Goal: Ask a question: Seek information or help from site administrators or community

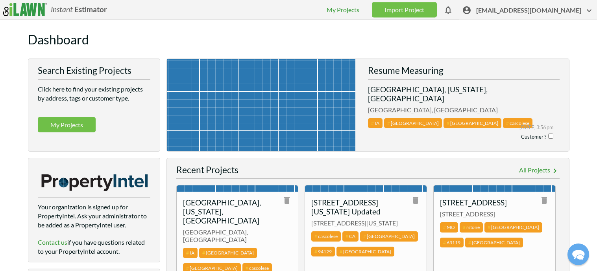
click at [511, 13] on span "[EMAIL_ADDRESS][DOMAIN_NAME]" at bounding box center [535, 12] width 118 height 12
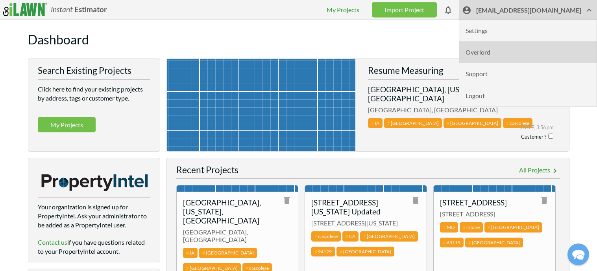
click at [510, 52] on li "Overlord" at bounding box center [527, 53] width 137 height 22
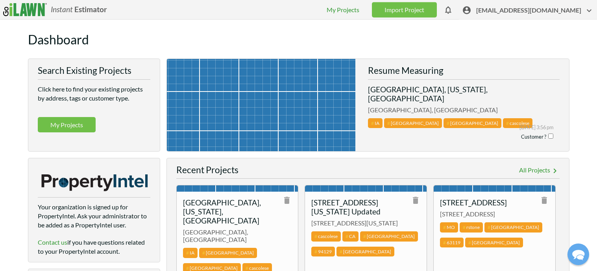
click at [531, 9] on span "[EMAIL_ADDRESS][DOMAIN_NAME]" at bounding box center [535, 12] width 118 height 12
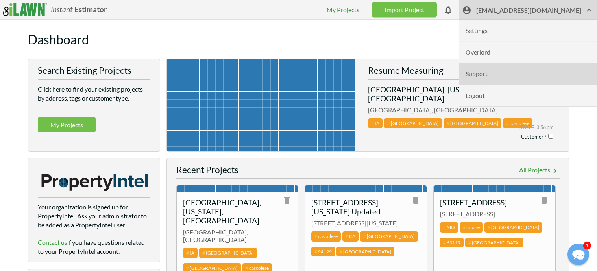
click at [503, 74] on li "Support" at bounding box center [527, 74] width 137 height 22
